Goal: Information Seeking & Learning: Compare options

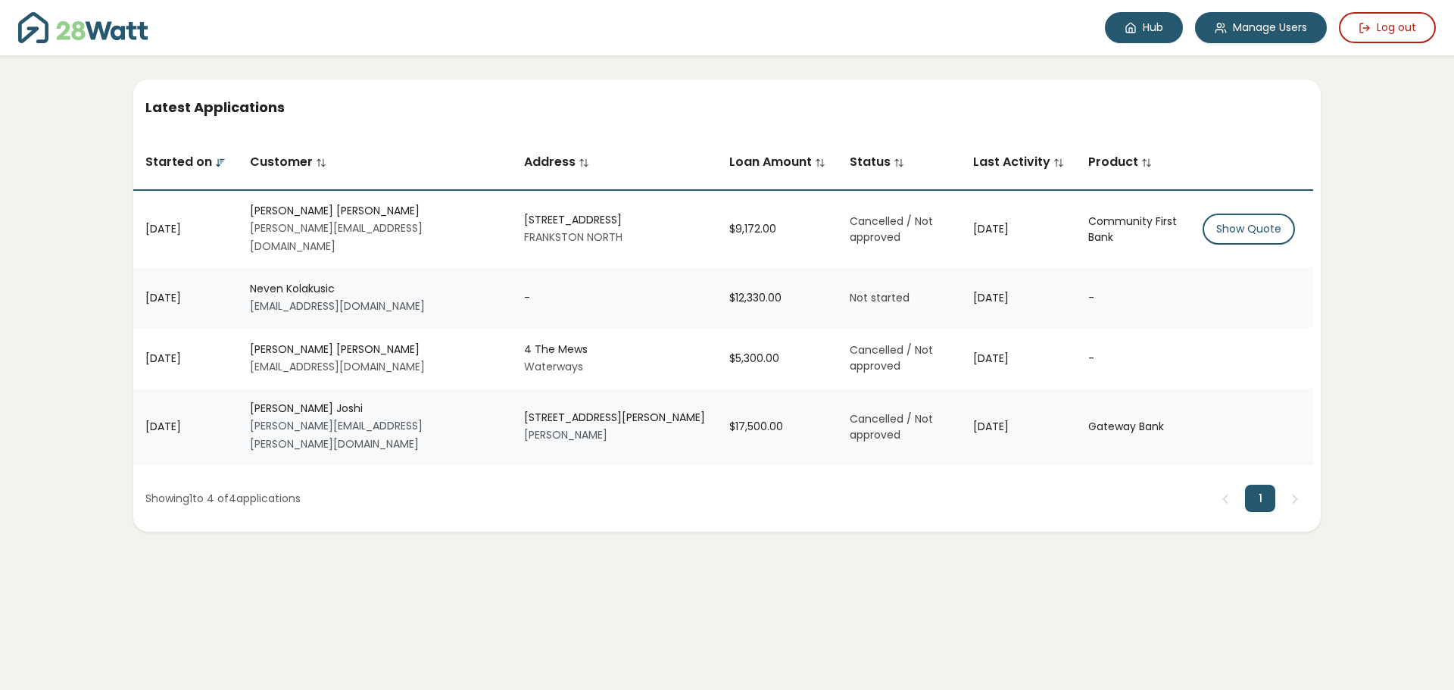
click at [1160, 35] on link "Hub" at bounding box center [1144, 27] width 78 height 31
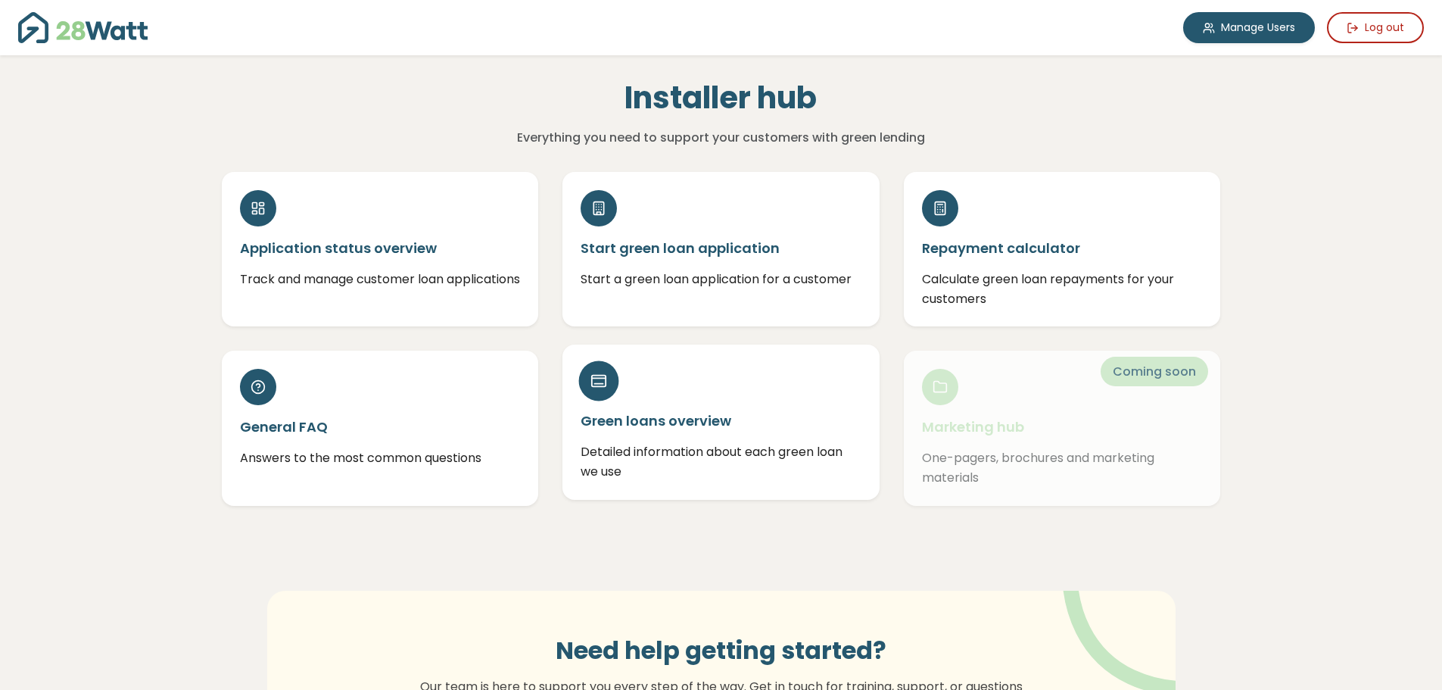
click at [737, 424] on h5 "Green loans overview" at bounding box center [721, 420] width 281 height 19
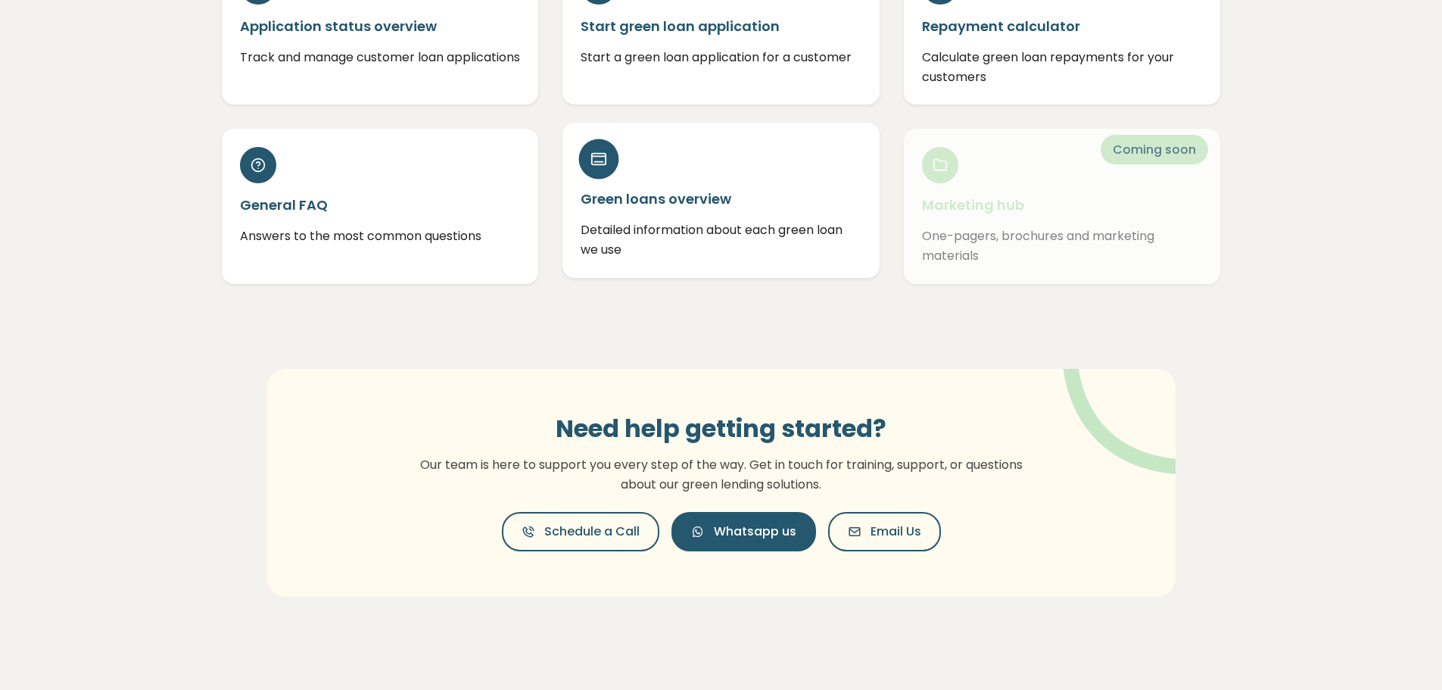
scroll to position [379, 0]
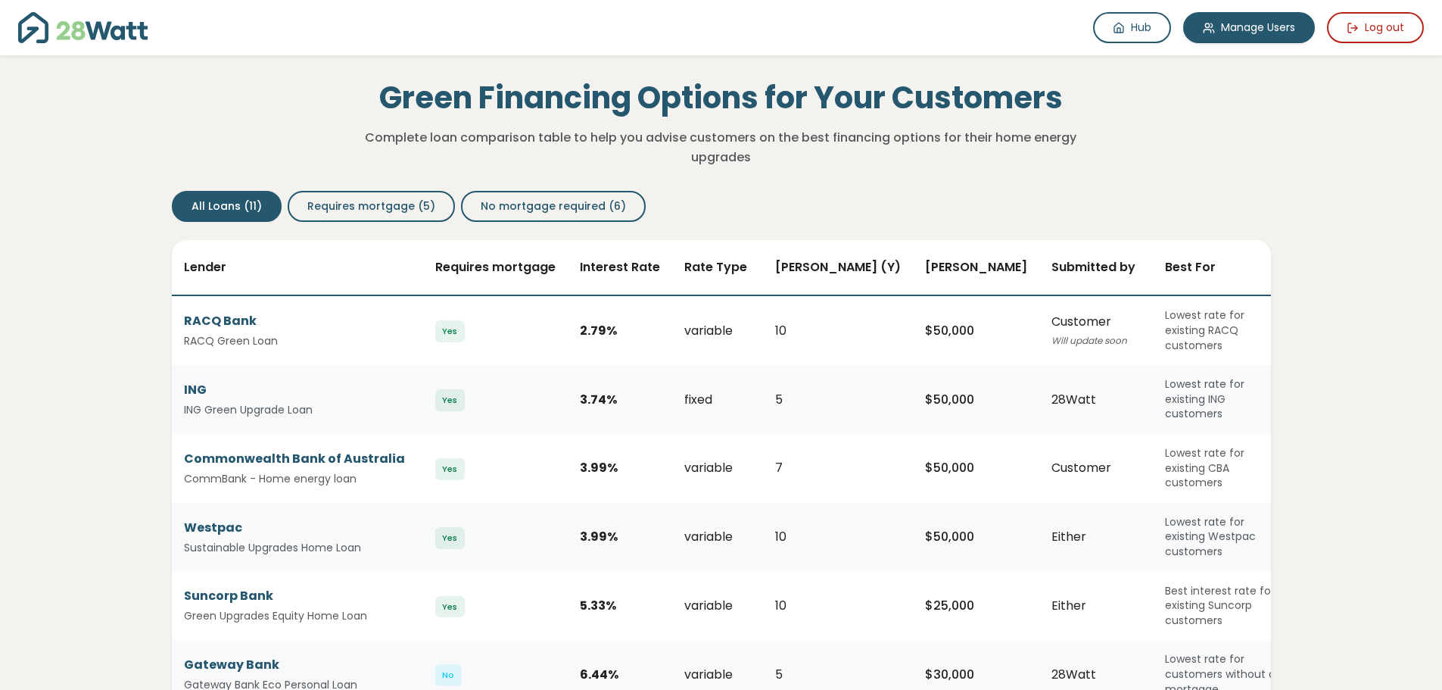
scroll to position [76, 0]
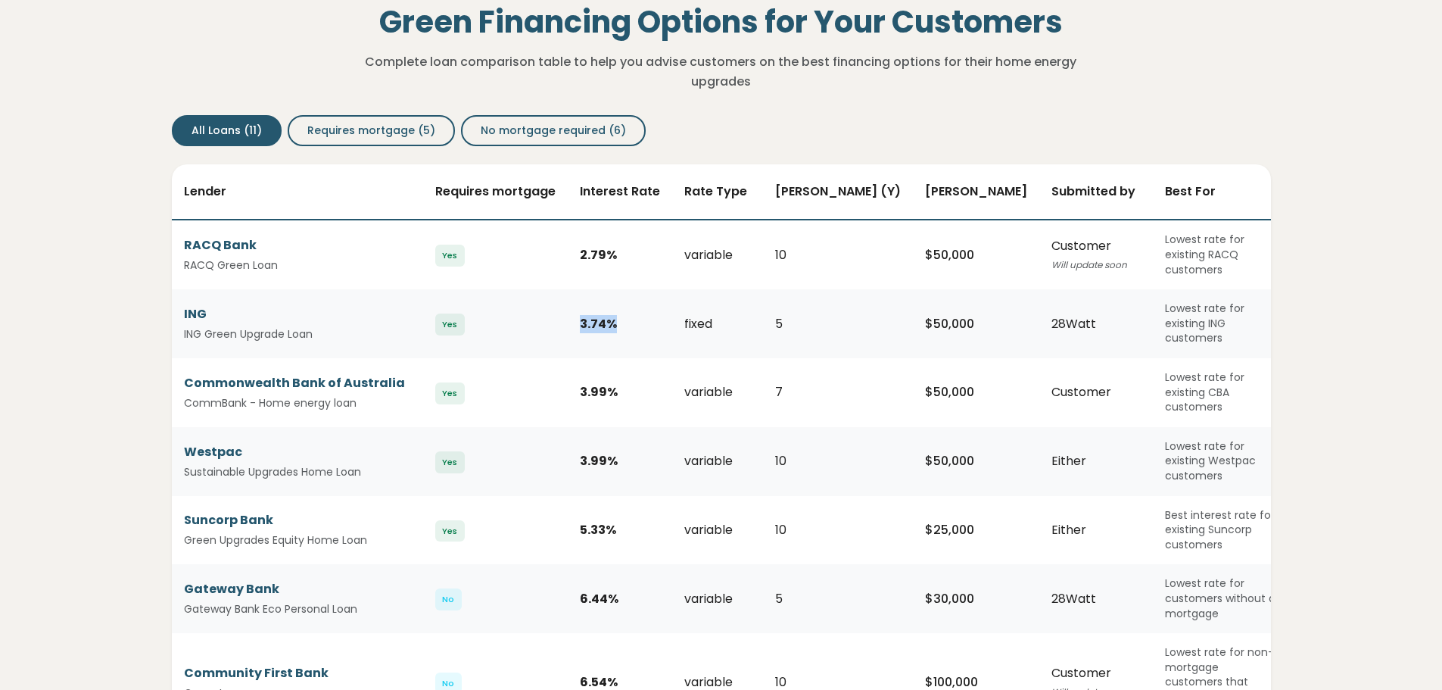
click at [614, 309] on td "3.74 %" at bounding box center [620, 323] width 104 height 69
drag, startPoint x: 574, startPoint y: 374, endPoint x: 611, endPoint y: 373, distance: 37.1
click at [611, 373] on td "3.99 %" at bounding box center [620, 392] width 104 height 69
click at [606, 452] on div "3.99 %" at bounding box center [620, 461] width 80 height 18
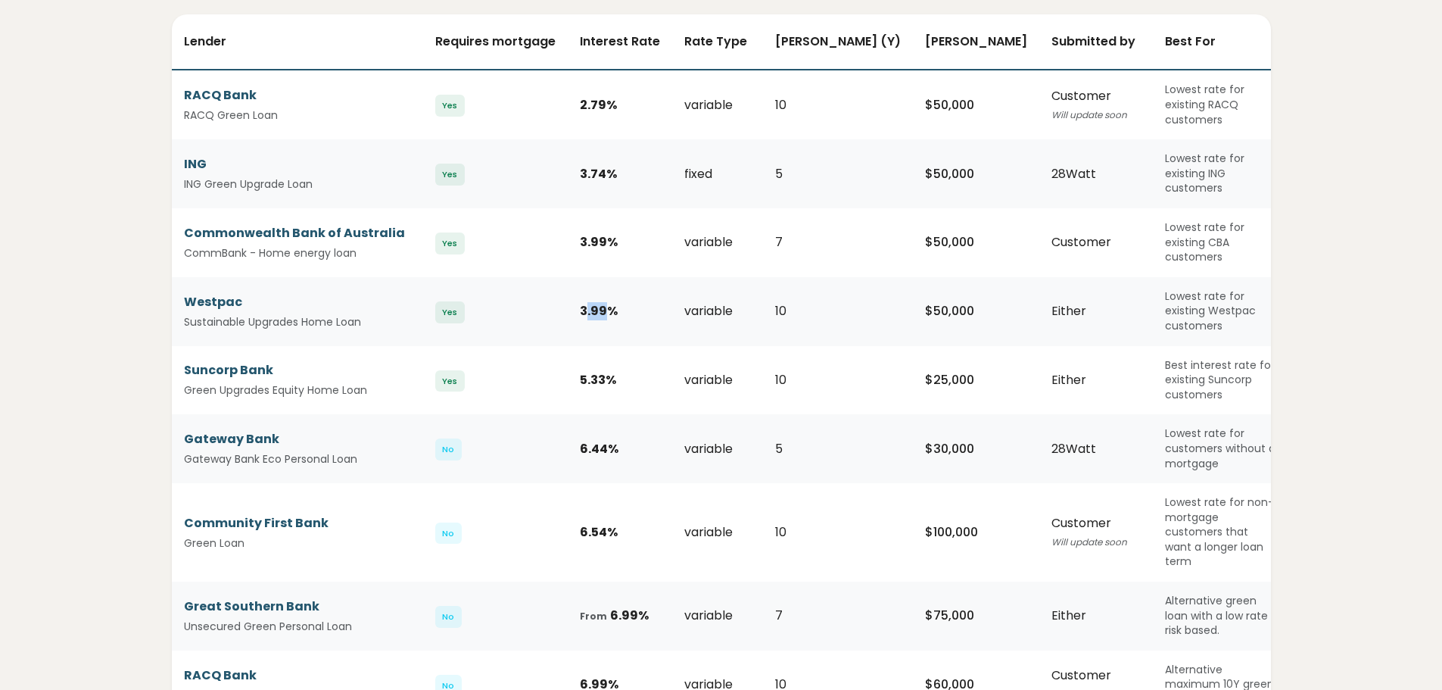
scroll to position [227, 0]
click at [565, 366] on td "Yes" at bounding box center [495, 379] width 145 height 69
drag, startPoint x: 575, startPoint y: 350, endPoint x: 607, endPoint y: 348, distance: 32.6
click at [607, 348] on td "5.33 %" at bounding box center [620, 379] width 104 height 69
drag, startPoint x: 436, startPoint y: 349, endPoint x: 460, endPoint y: 348, distance: 23.5
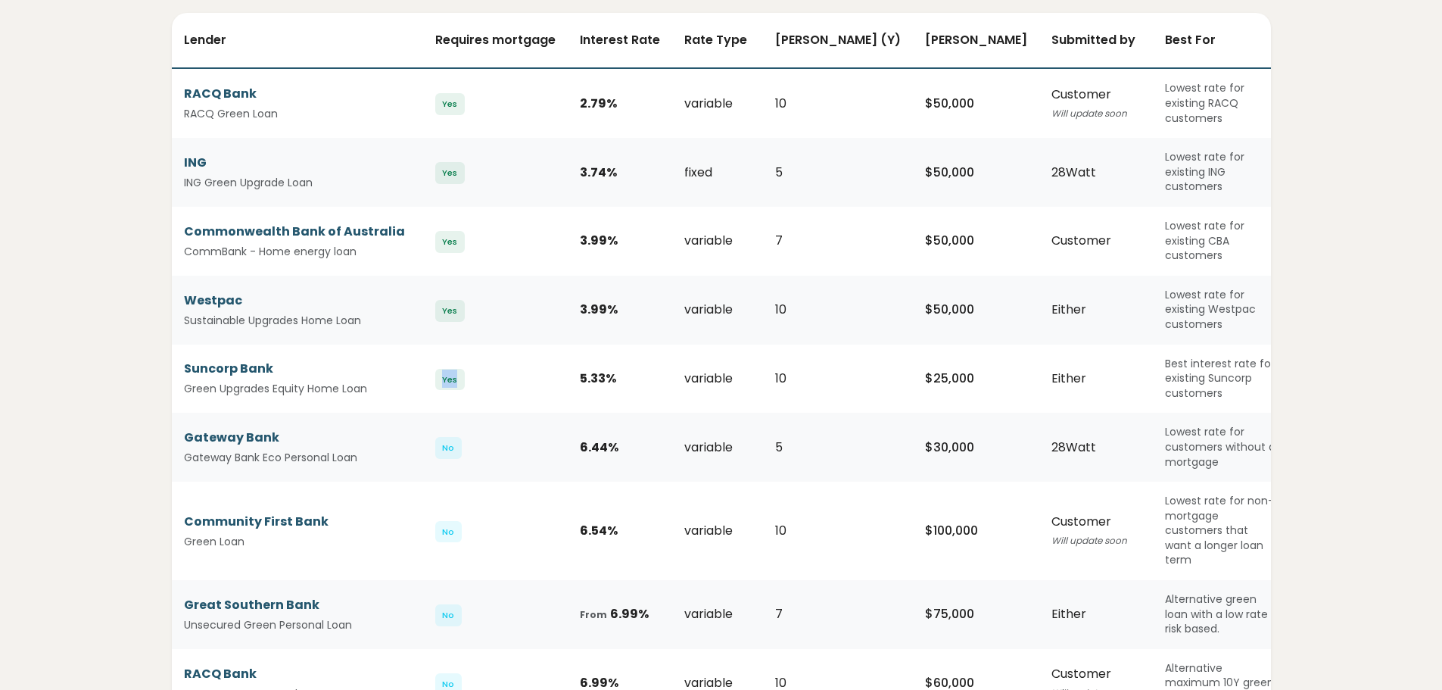
click at [460, 369] on span "Yes" at bounding box center [450, 380] width 30 height 22
drag, startPoint x: 429, startPoint y: 40, endPoint x: 555, endPoint y: 34, distance: 126.6
click at [555, 34] on th "Requires mortgage" at bounding box center [495, 40] width 145 height 55
click at [409, 413] on td "Gateway Bank Gateway Bank Eco Personal Loan" at bounding box center [297, 447] width 251 height 69
drag, startPoint x: 436, startPoint y: 415, endPoint x: 472, endPoint y: 415, distance: 35.6
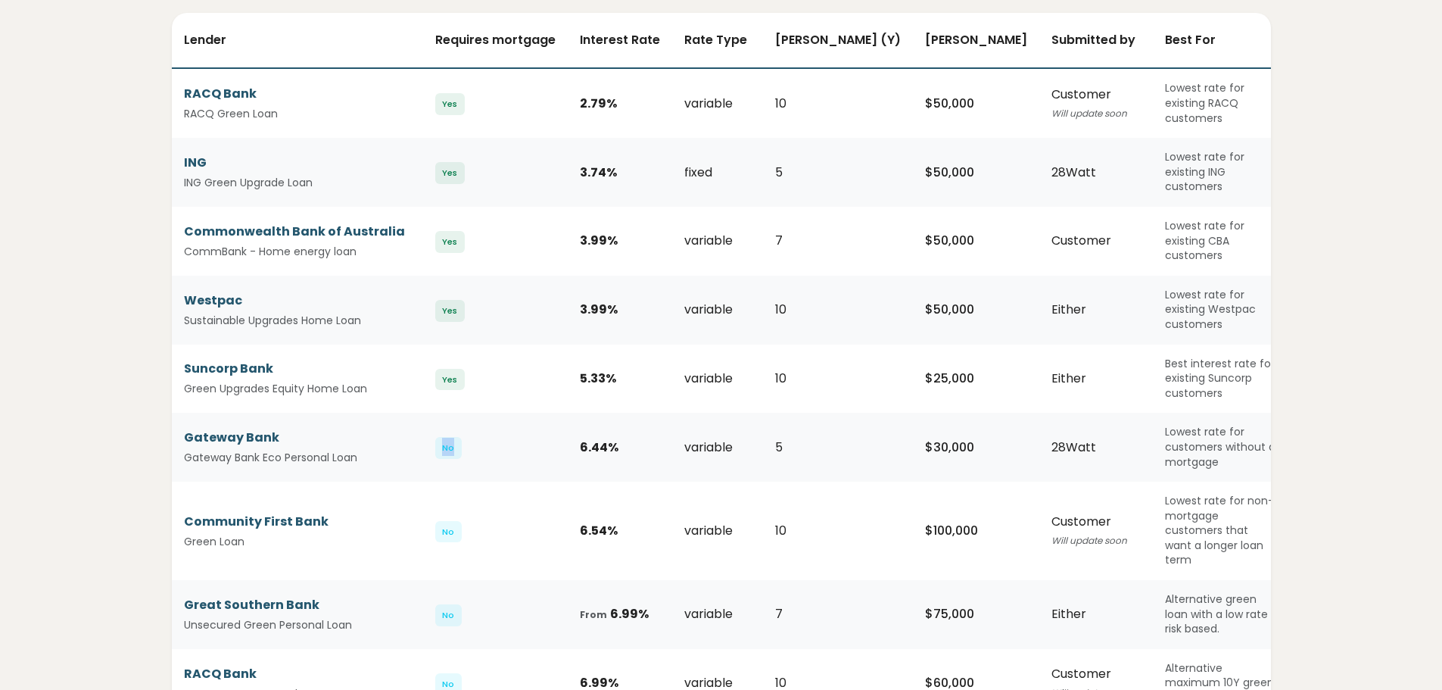
click at [472, 415] on td "No" at bounding box center [495, 447] width 145 height 69
drag, startPoint x: 426, startPoint y: 481, endPoint x: 466, endPoint y: 482, distance: 40.2
click at [466, 482] on td "No" at bounding box center [495, 531] width 145 height 98
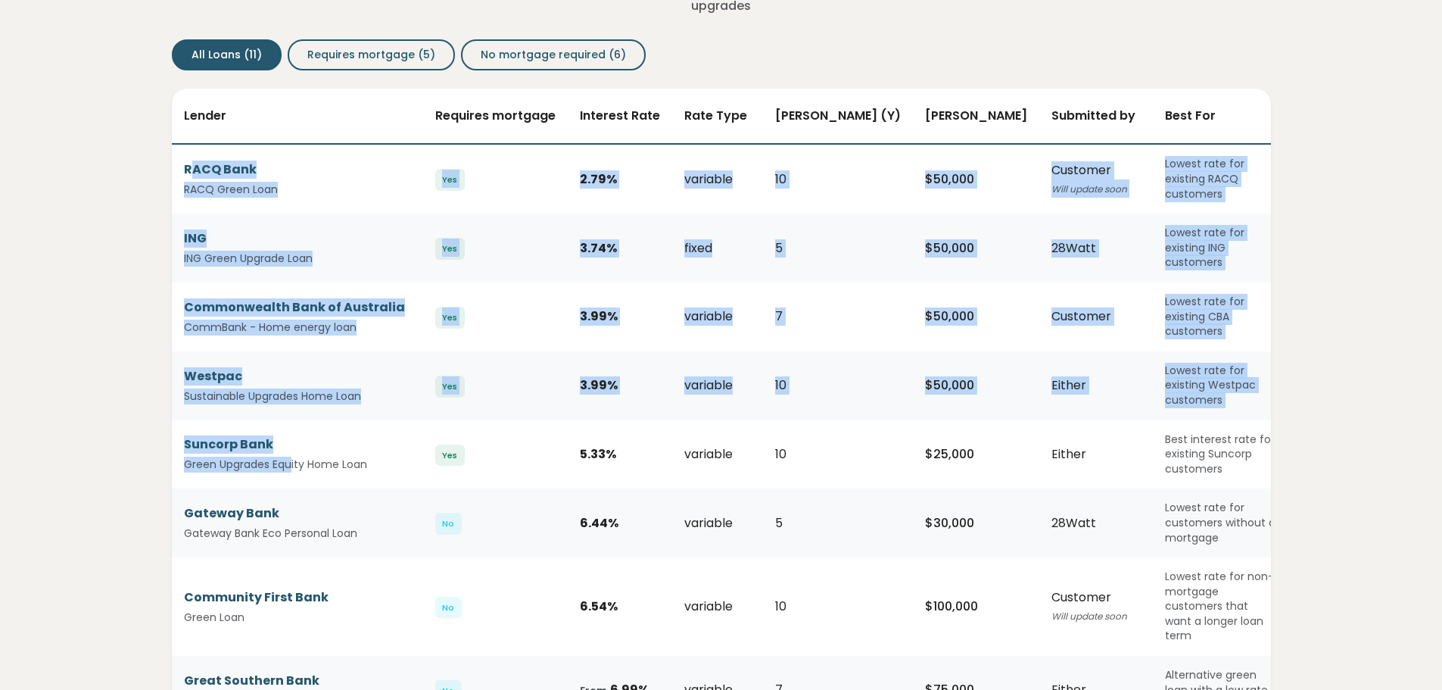
drag, startPoint x: 192, startPoint y: 171, endPoint x: 291, endPoint y: 445, distance: 291.5
click at [291, 445] on tbody "RACQ Bank RACQ Green Loan Yes 2.79 % variable 10 $ 50,000 Customer Will update …" at bounding box center [731, 537] width 1118 height 787
click at [1236, 319] on td "Lowest rate for existing CBA customers" at bounding box center [1221, 316] width 136 height 69
